Goal: Transaction & Acquisition: Purchase product/service

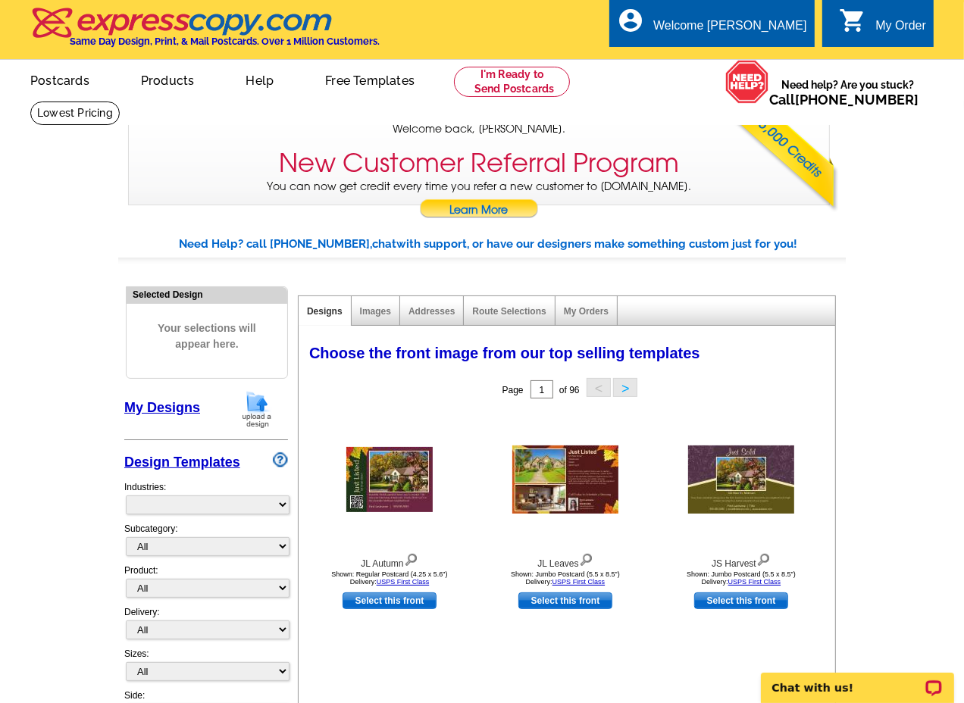
select select "785"
click at [165, 410] on link "My Designs" at bounding box center [162, 407] width 76 height 15
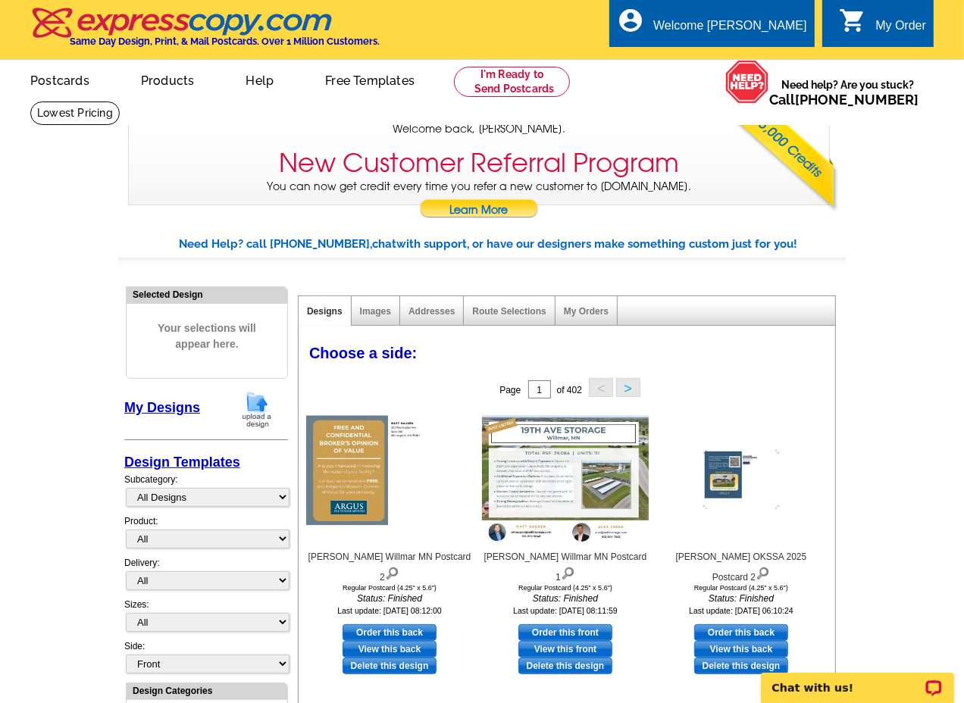
click at [253, 412] on img at bounding box center [256, 409] width 39 height 39
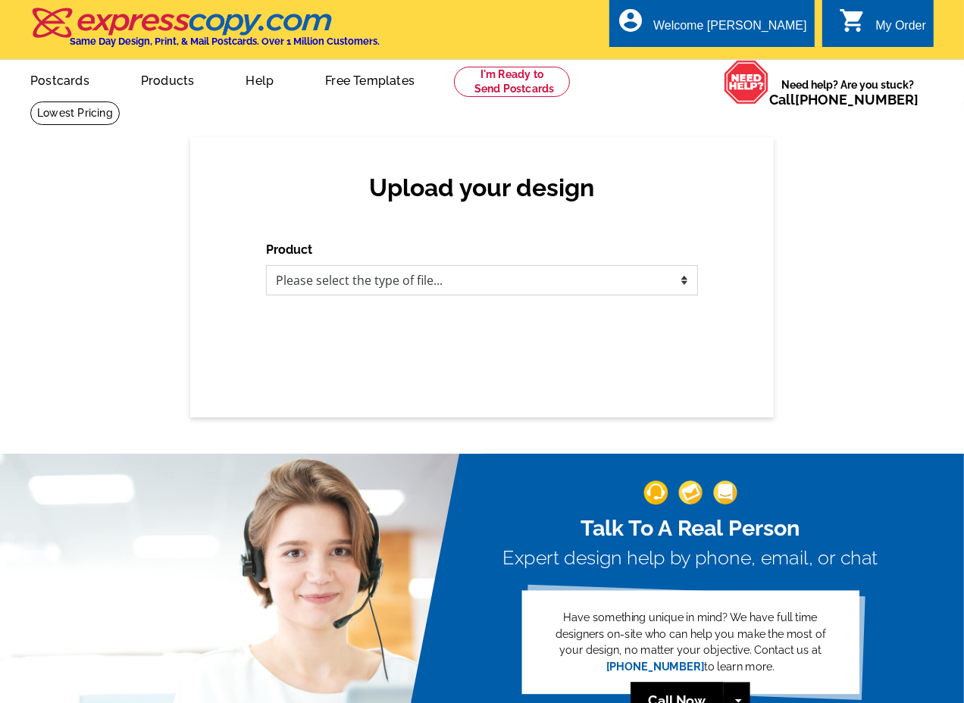
click at [326, 278] on select "Please select the type of file... Postcards Business Cards Letters and flyers G…" at bounding box center [482, 280] width 432 height 30
select select "1"
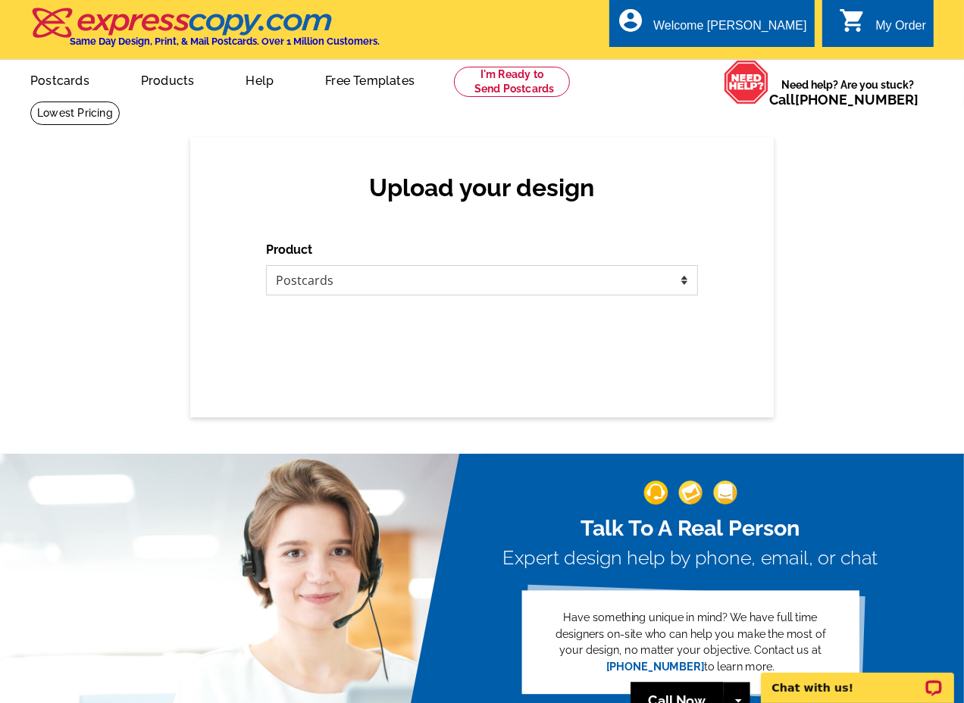
click at [266, 266] on select "Please select the type of file... Postcards Business Cards Letters and flyers G…" at bounding box center [482, 280] width 432 height 30
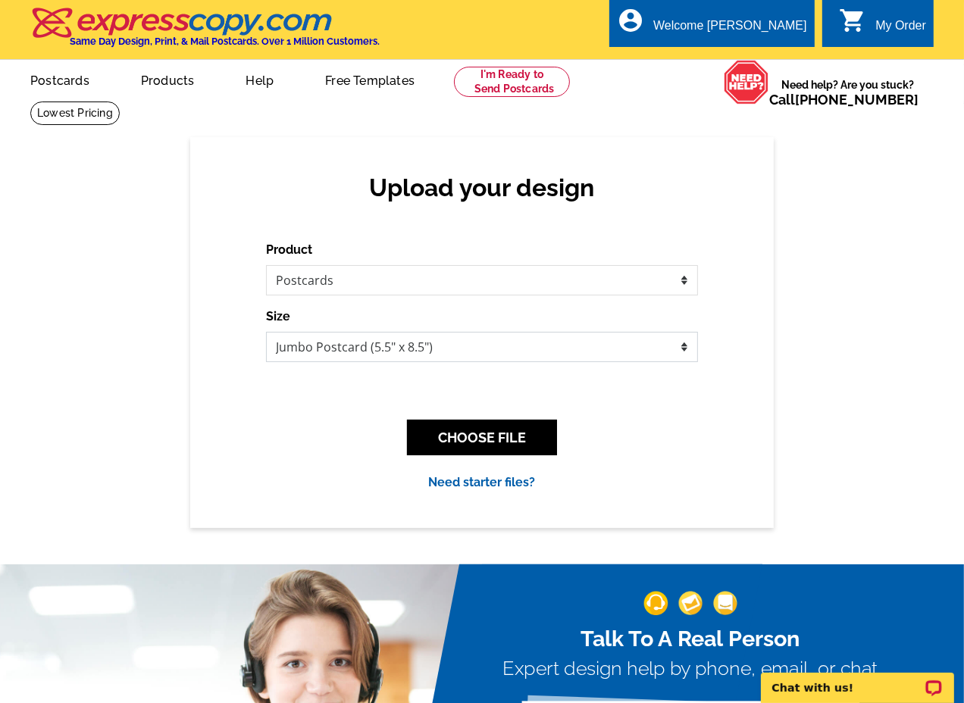
click at [314, 342] on select "Jumbo Postcard (5.5" x 8.5") Regular Postcard (4.25" x 5.6") Panoramic Postcard…" at bounding box center [482, 347] width 432 height 30
select select "1"
click at [266, 333] on select "Jumbo Postcard (5.5" x 8.5") Regular Postcard (4.25" x 5.6") Panoramic Postcard…" at bounding box center [482, 347] width 432 height 30
click at [485, 443] on button "CHOOSE FILE" at bounding box center [482, 438] width 150 height 36
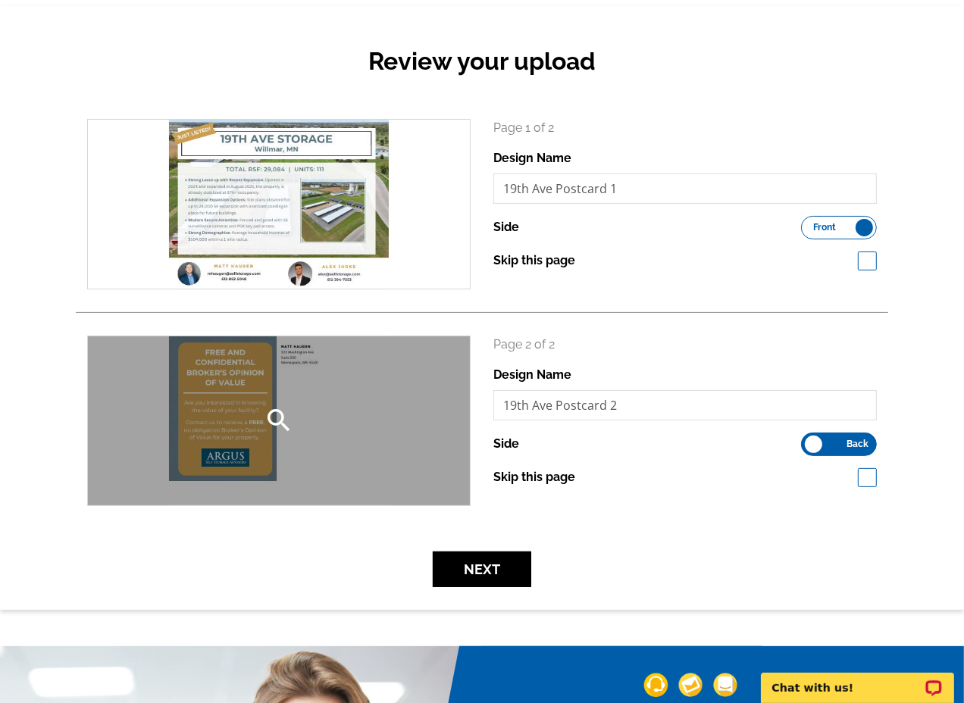
scroll to position [168, 0]
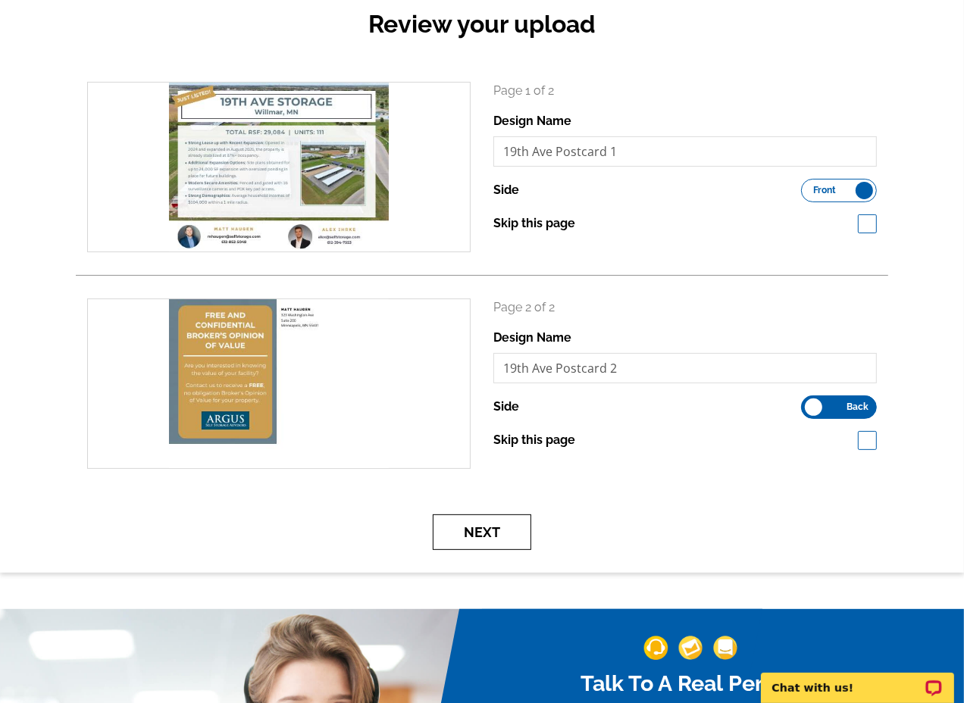
click at [494, 536] on button "Next" at bounding box center [482, 533] width 99 height 36
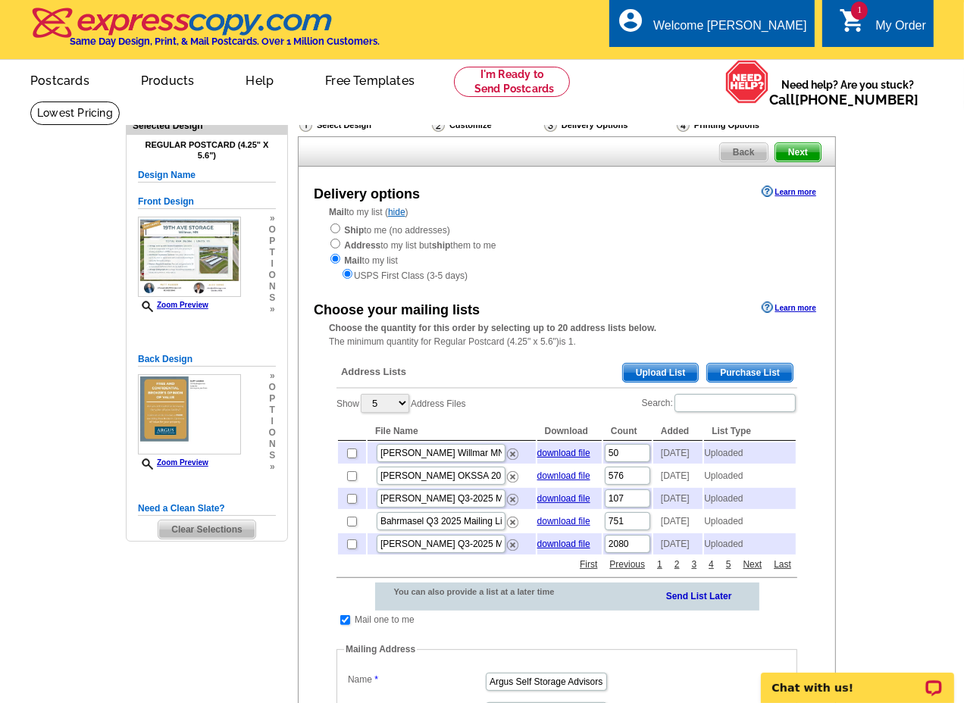
click at [887, 20] on div "My Order" at bounding box center [900, 29] width 51 height 21
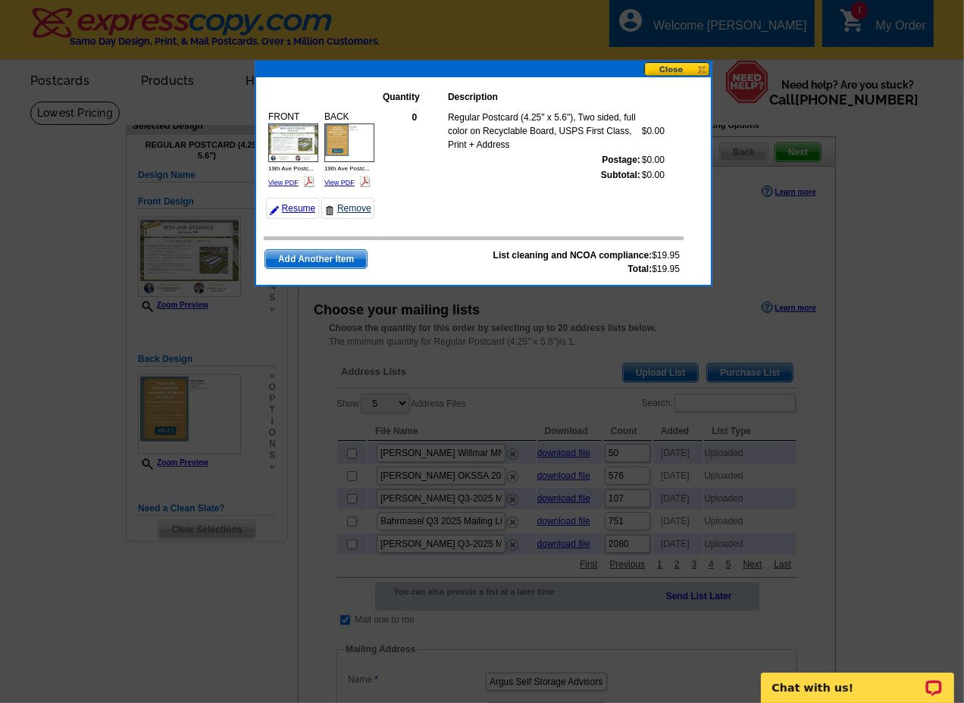
click at [357, 206] on link "Remove" at bounding box center [347, 208] width 53 height 21
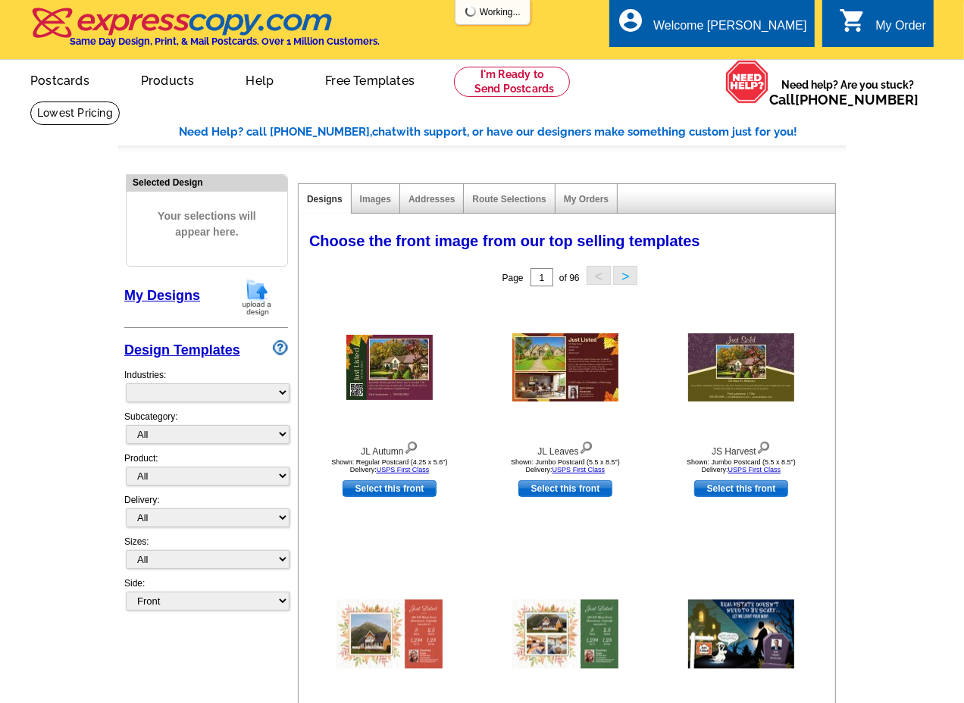
select select "785"
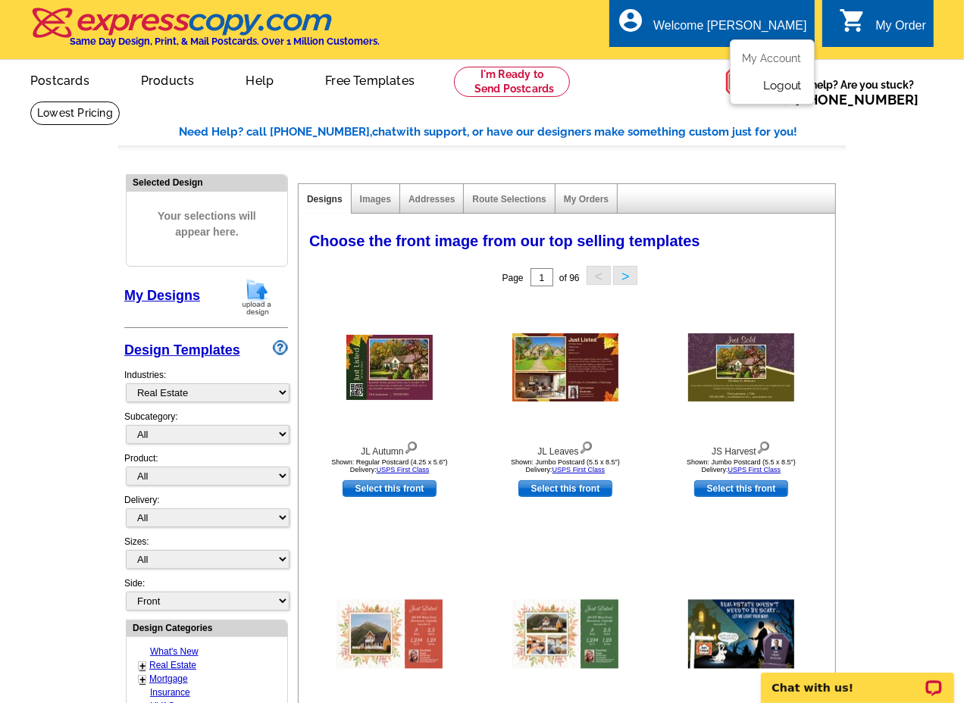
click at [786, 87] on link "Logout" at bounding box center [782, 86] width 39 height 14
